Goal: Task Accomplishment & Management: Manage account settings

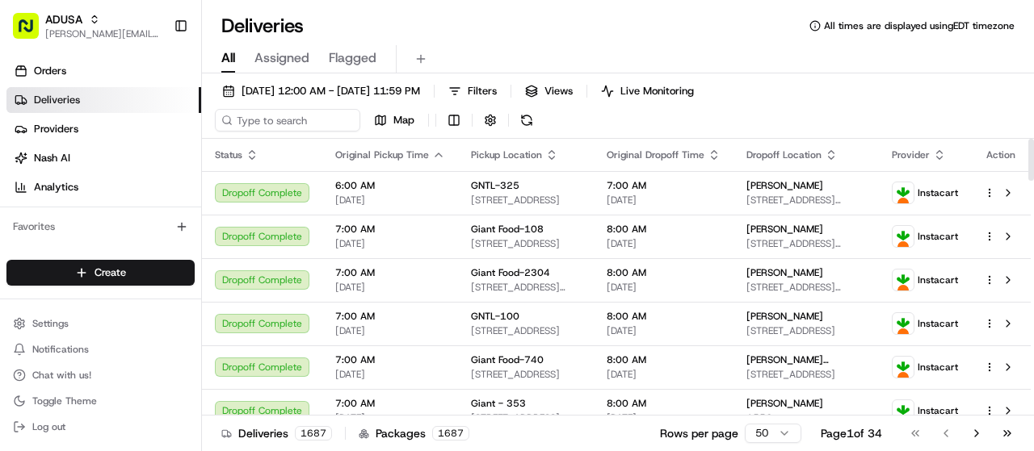
click at [545, 154] on icon "button" at bounding box center [551, 155] width 13 height 13
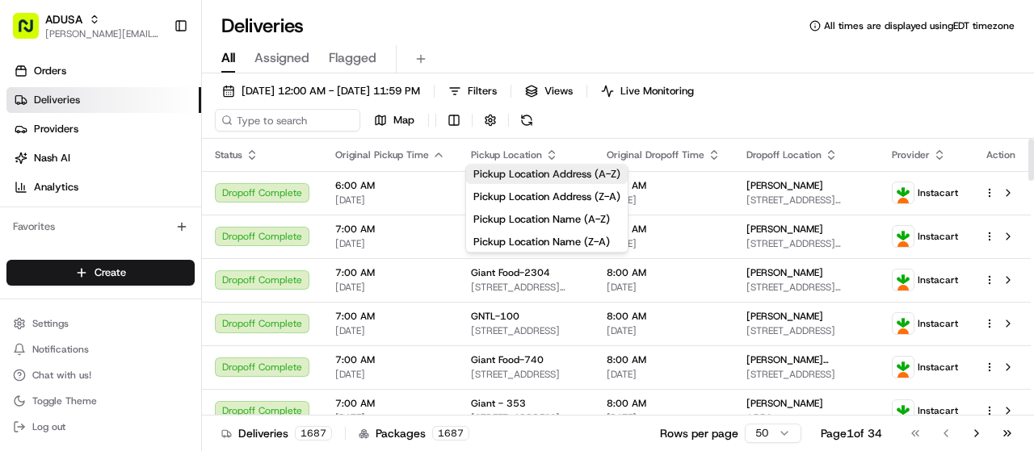
click at [542, 171] on button "Pickup Location Address (A-Z)" at bounding box center [546, 174] width 161 height 19
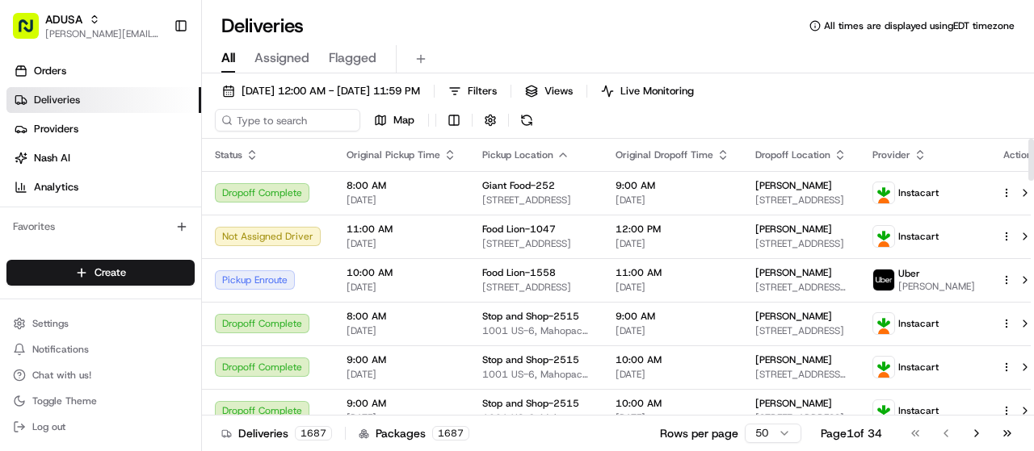
click at [556, 154] on icon "button" at bounding box center [562, 155] width 13 height 13
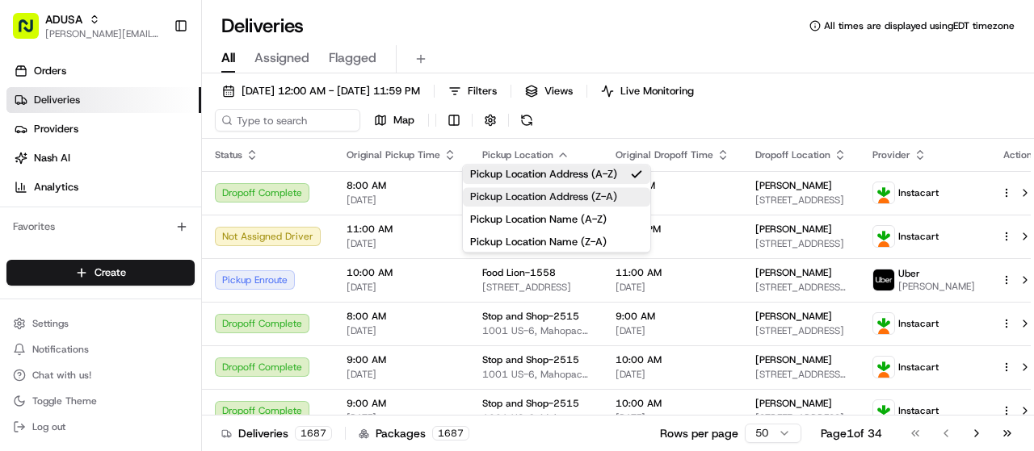
click at [552, 199] on button "Pickup Location Address (Z-A)" at bounding box center [556, 196] width 187 height 19
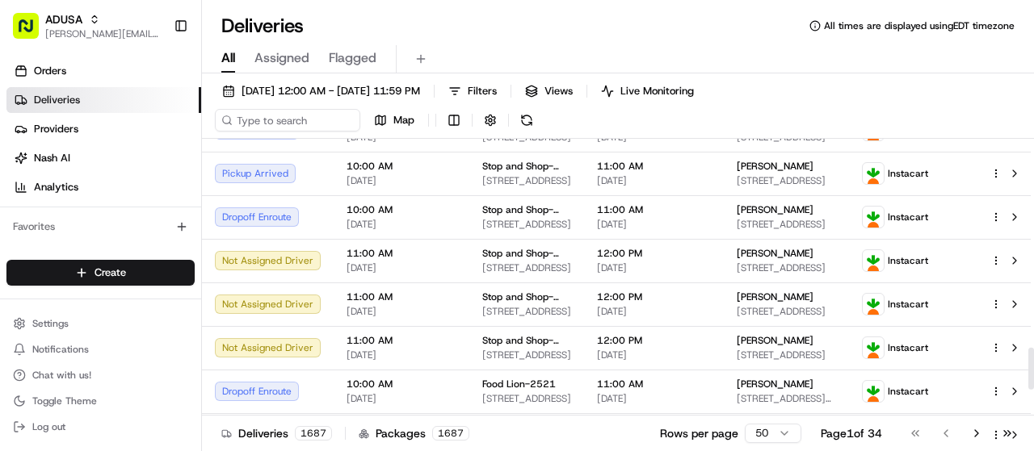
scroll to position [1520, 0]
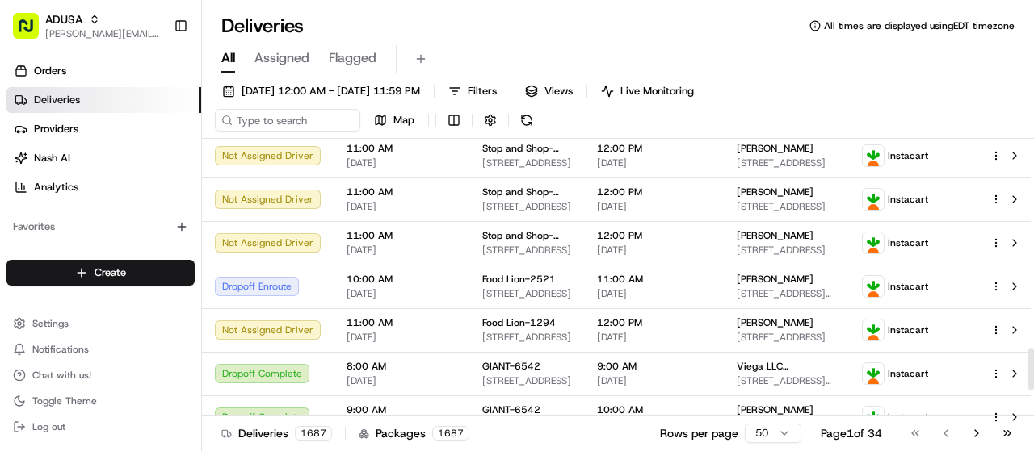
drag, startPoint x: 1030, startPoint y: 166, endPoint x: 1047, endPoint y: 375, distance: 209.8
click at [1033, 375] on div at bounding box center [1031, 369] width 6 height 42
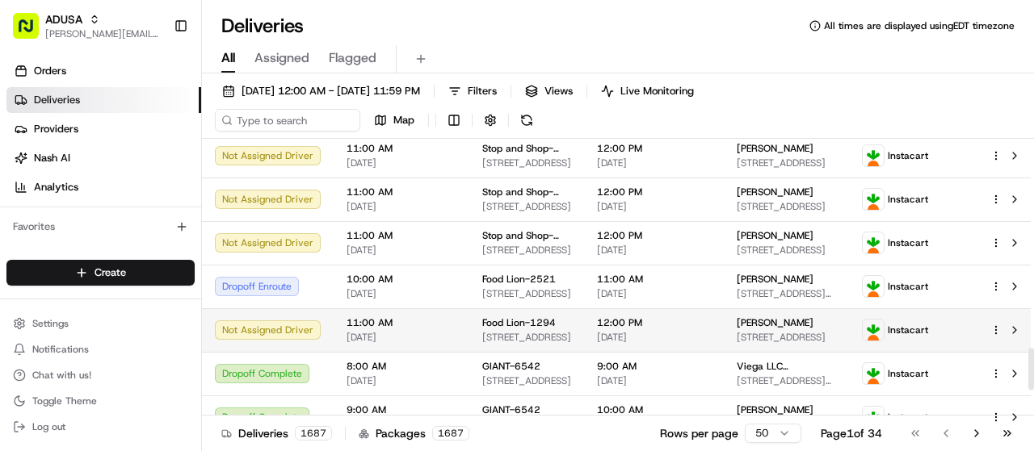
drag, startPoint x: 1025, startPoint y: 367, endPoint x: 1014, endPoint y: 357, distance: 14.8
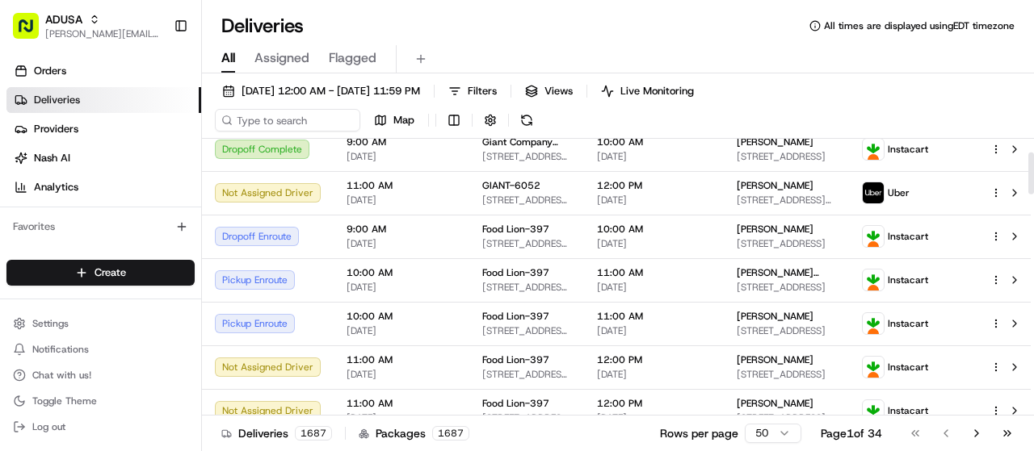
scroll to position [0, 0]
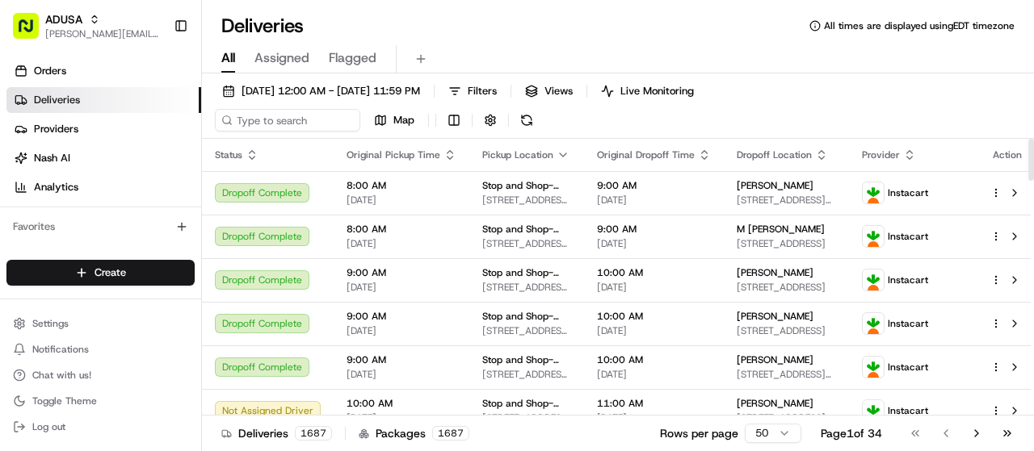
drag, startPoint x: 1032, startPoint y: 366, endPoint x: 1039, endPoint y: 91, distance: 274.6
click at [1033, 139] on div at bounding box center [1031, 160] width 6 height 42
click at [900, 154] on span "Provider" at bounding box center [881, 155] width 38 height 13
click at [916, 154] on icon "button" at bounding box center [909, 155] width 13 height 13
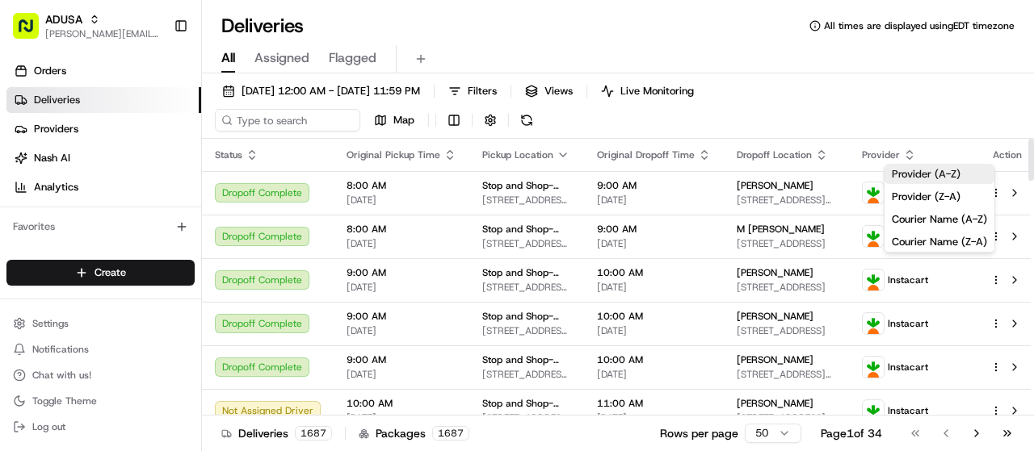
click at [937, 173] on button "Provider (A-Z)" at bounding box center [939, 174] width 110 height 19
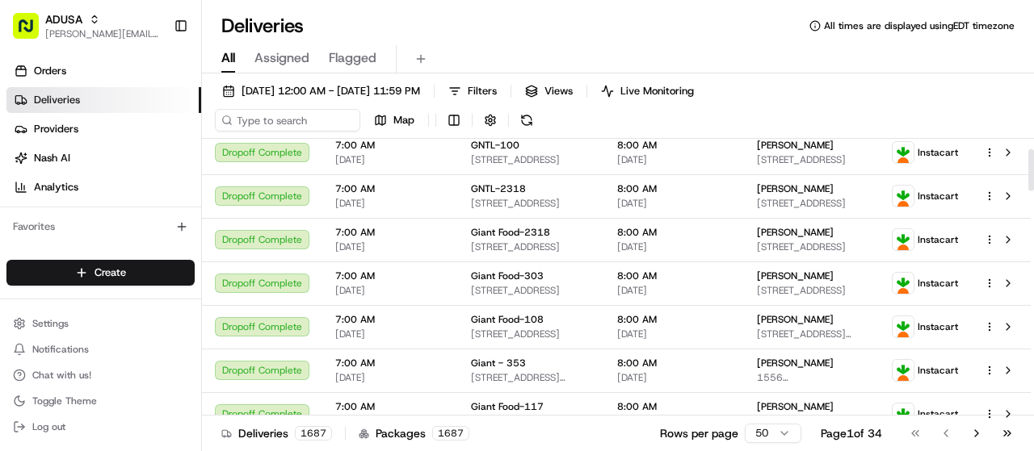
scroll to position [3, 0]
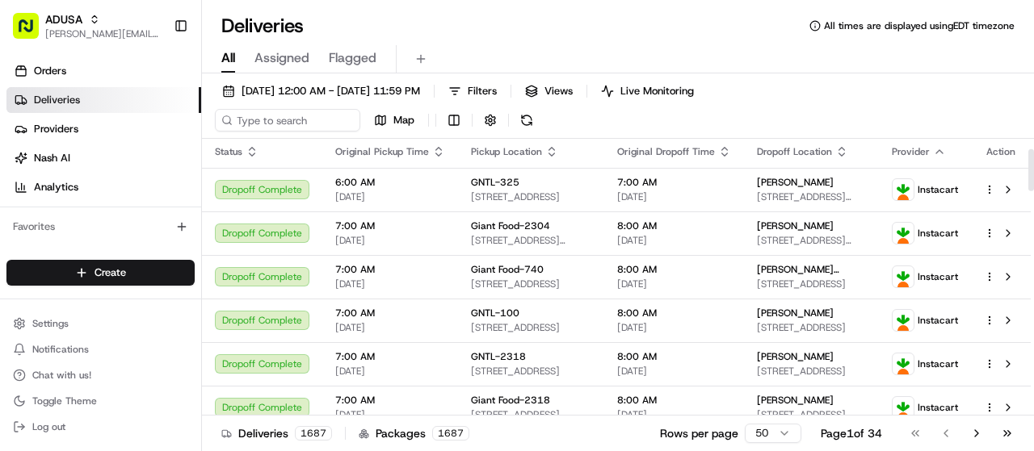
drag, startPoint x: 1029, startPoint y: 166, endPoint x: 1038, endPoint y: 159, distance: 11.0
click at [1033, 159] on div at bounding box center [1031, 170] width 6 height 42
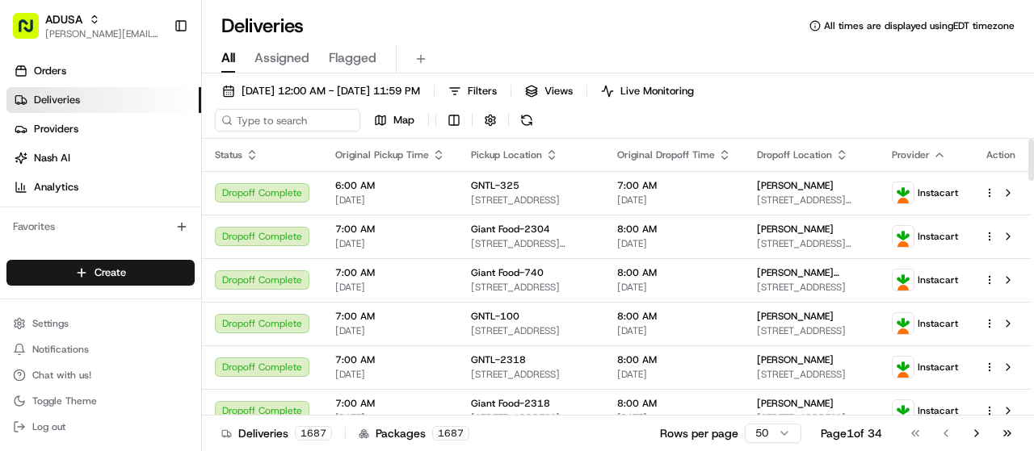
click at [946, 146] on th "Provider" at bounding box center [925, 155] width 92 height 32
click at [933, 154] on icon "button" at bounding box center [939, 155] width 13 height 13
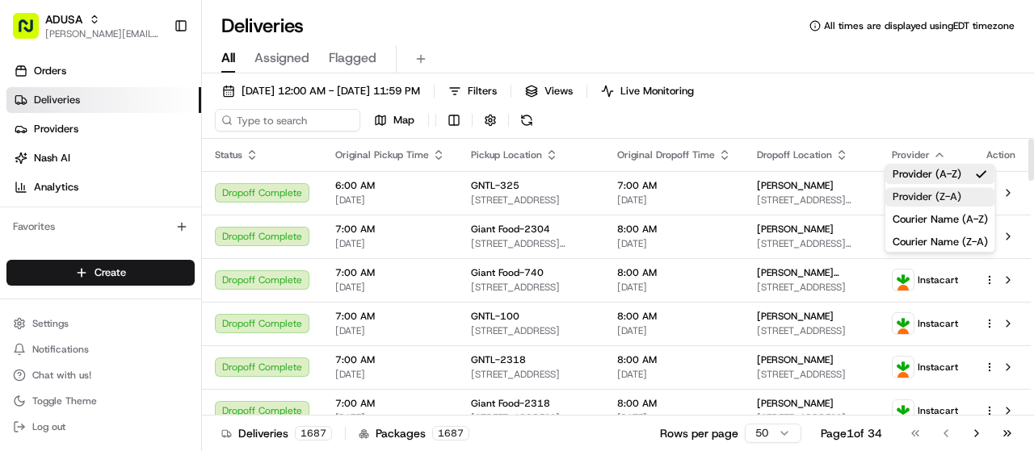
click at [934, 198] on button "Provider (Z-A)" at bounding box center [940, 196] width 110 height 19
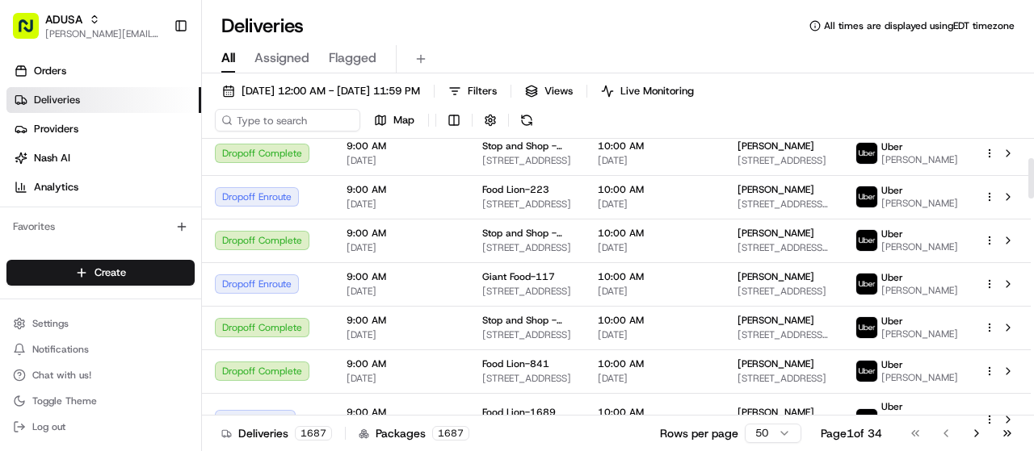
drag, startPoint x: 1030, startPoint y: 170, endPoint x: 1034, endPoint y: 193, distance: 22.8
click at [1033, 193] on div at bounding box center [1031, 178] width 6 height 40
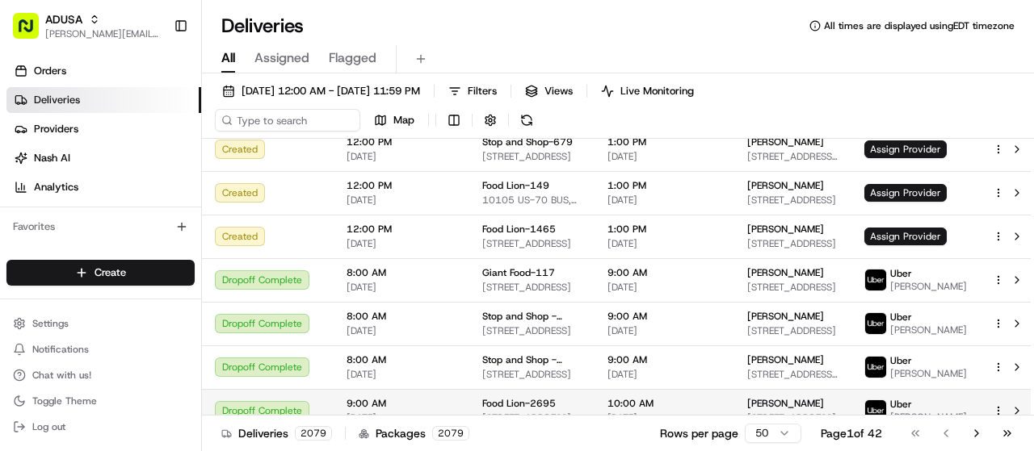
scroll to position [166, 0]
